Goal: Check status: Check status

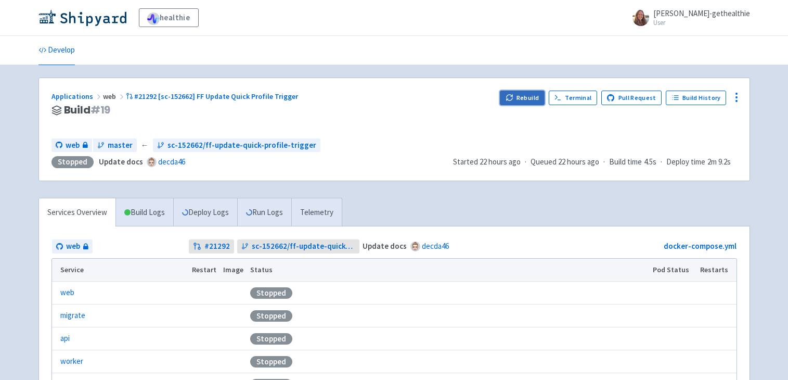
click at [519, 96] on button "Rebuild" at bounding box center [522, 97] width 45 height 15
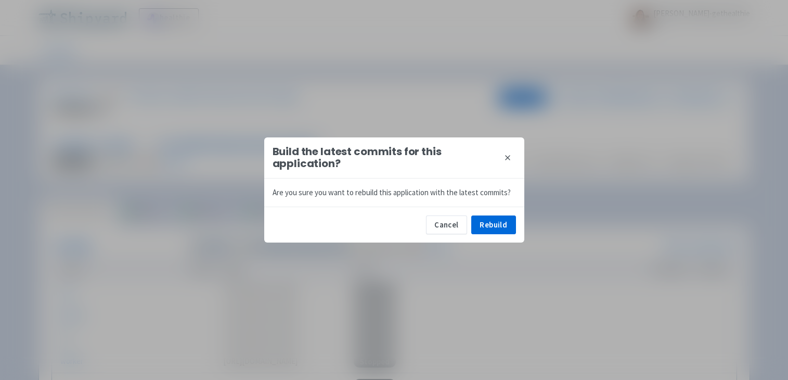
click at [495, 236] on div "Cancel Rebuild" at bounding box center [394, 224] width 260 height 36
click at [496, 226] on button "Rebuild" at bounding box center [493, 224] width 45 height 19
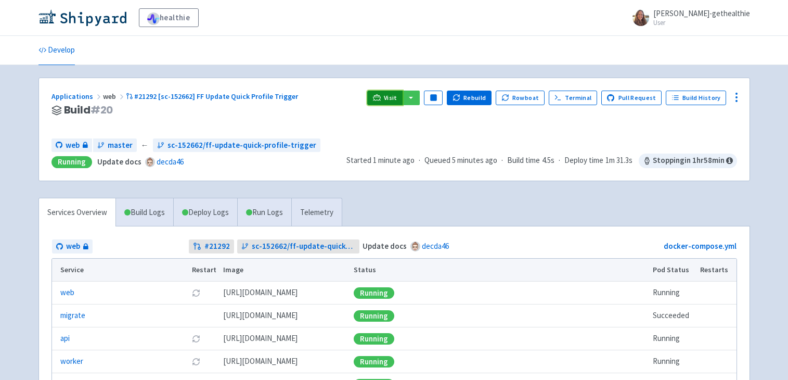
click at [397, 95] on span "Visit" at bounding box center [391, 98] width 14 height 8
